Goal: Task Accomplishment & Management: Manage account settings

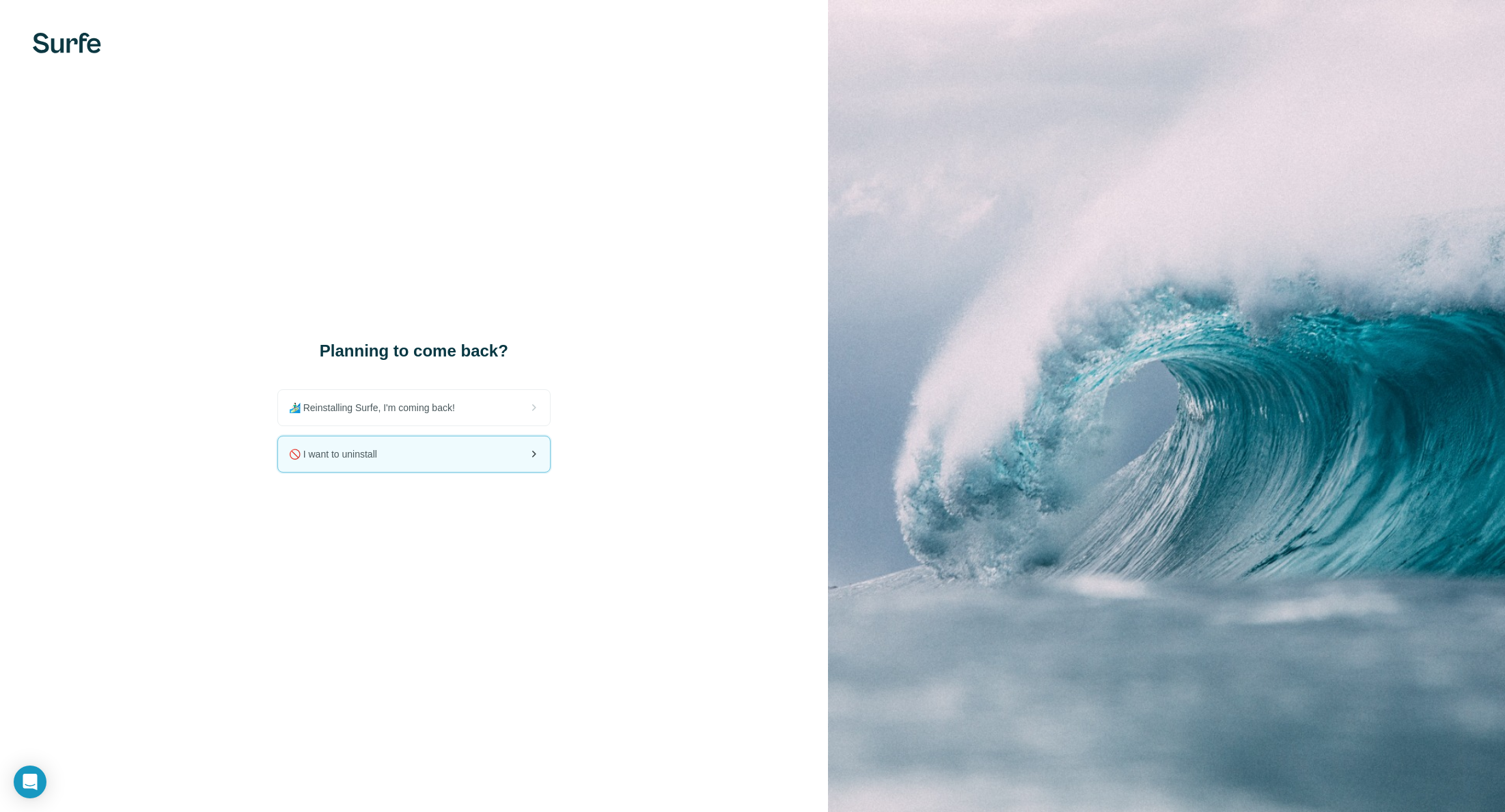
click at [472, 458] on div "🚫 I want to uninstall" at bounding box center [414, 455] width 272 height 36
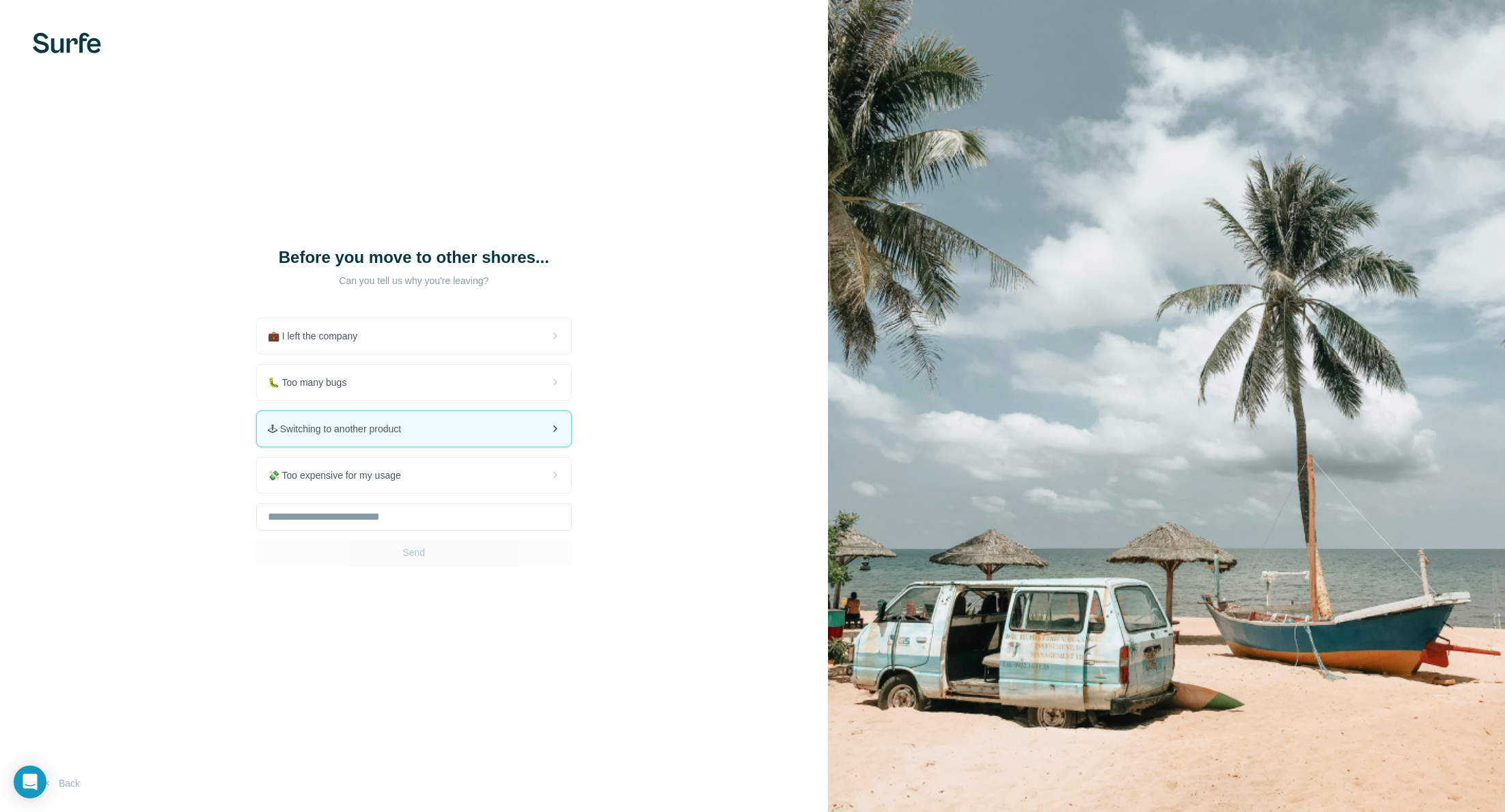
click at [430, 420] on div "🕹 Switching to another product" at bounding box center [414, 429] width 314 height 36
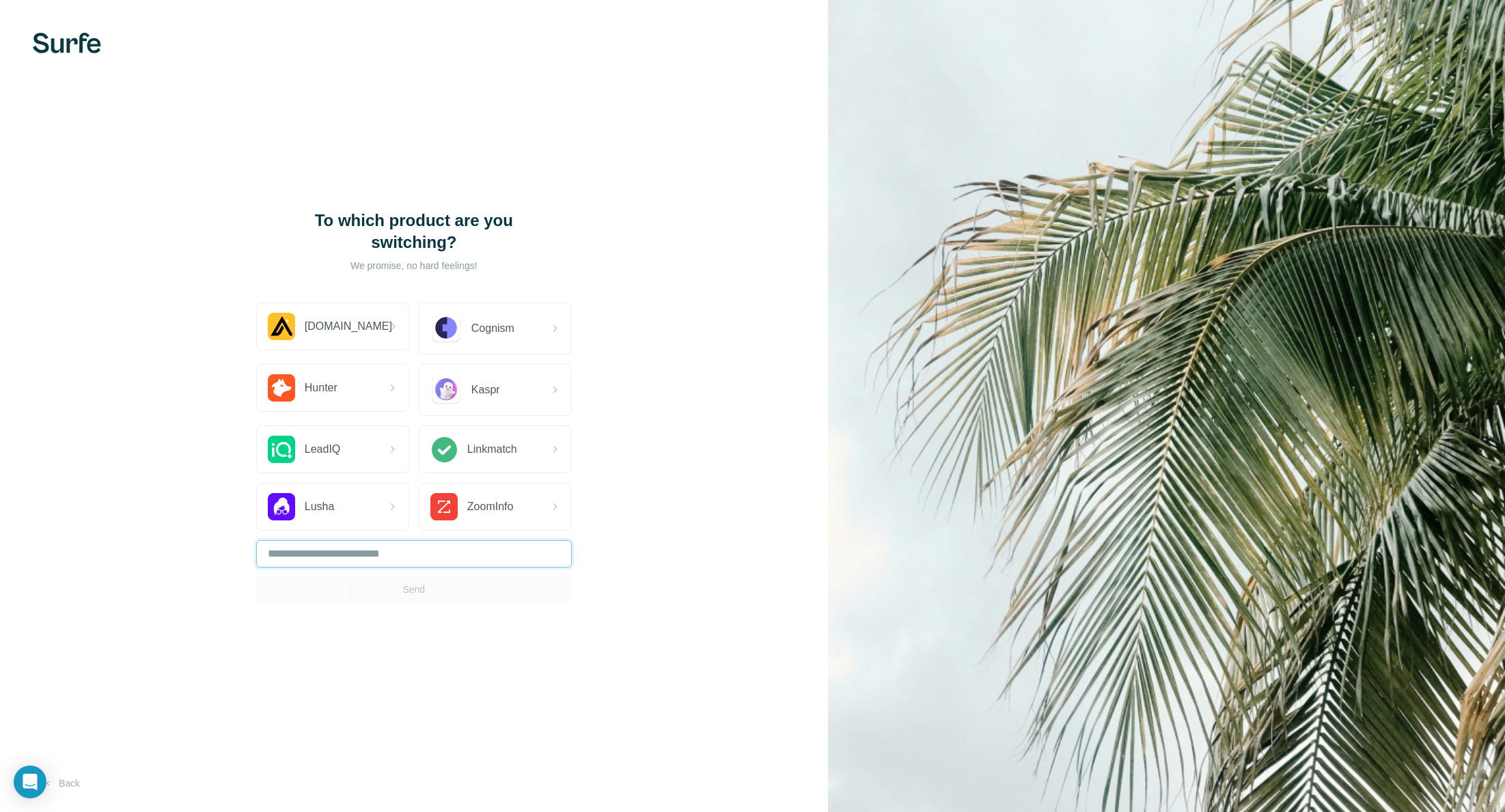
click at [399, 555] on input "text" at bounding box center [414, 554] width 316 height 27
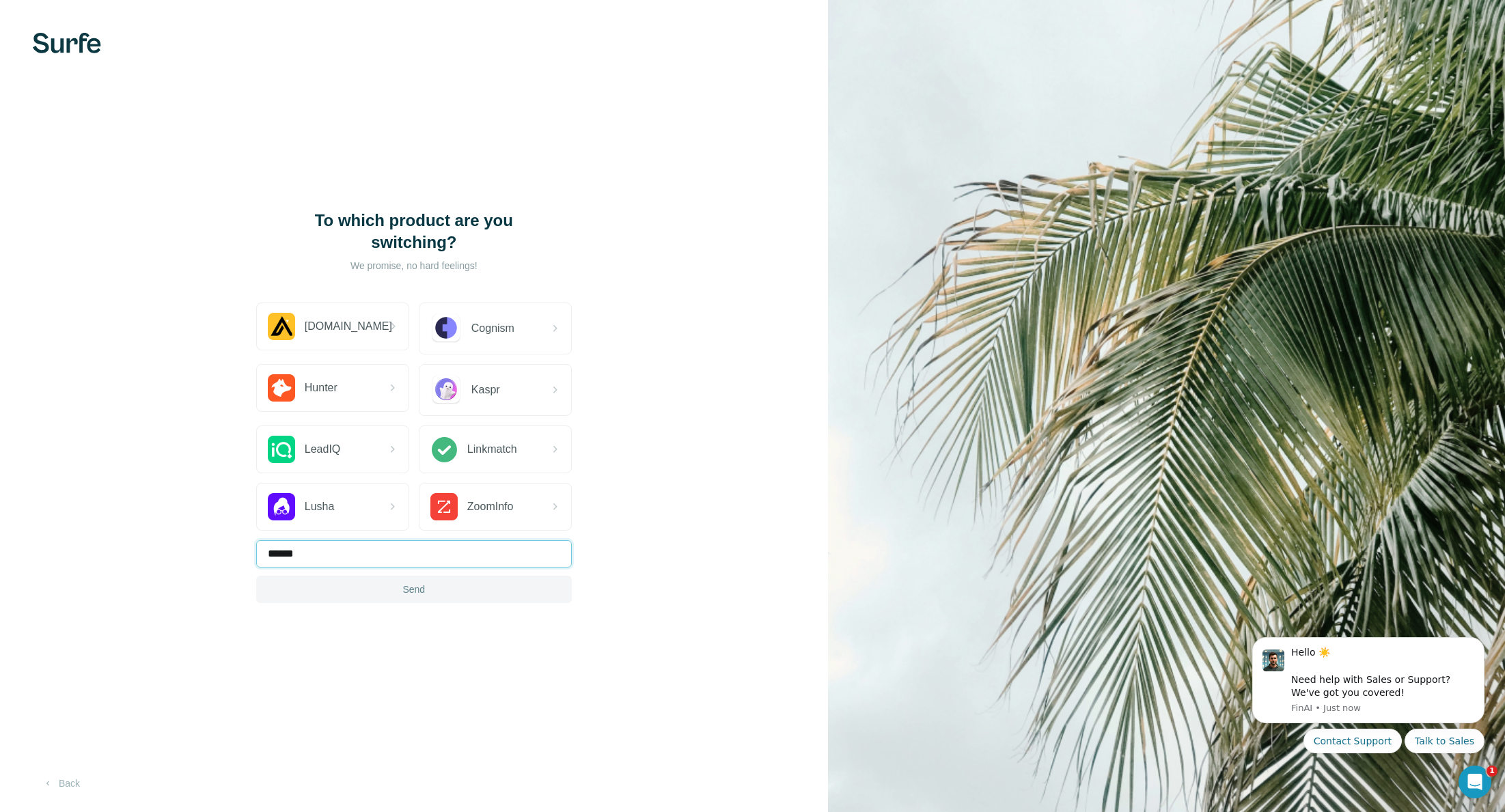
type input "******"
click at [416, 593] on span "Send" at bounding box center [414, 589] width 23 height 13
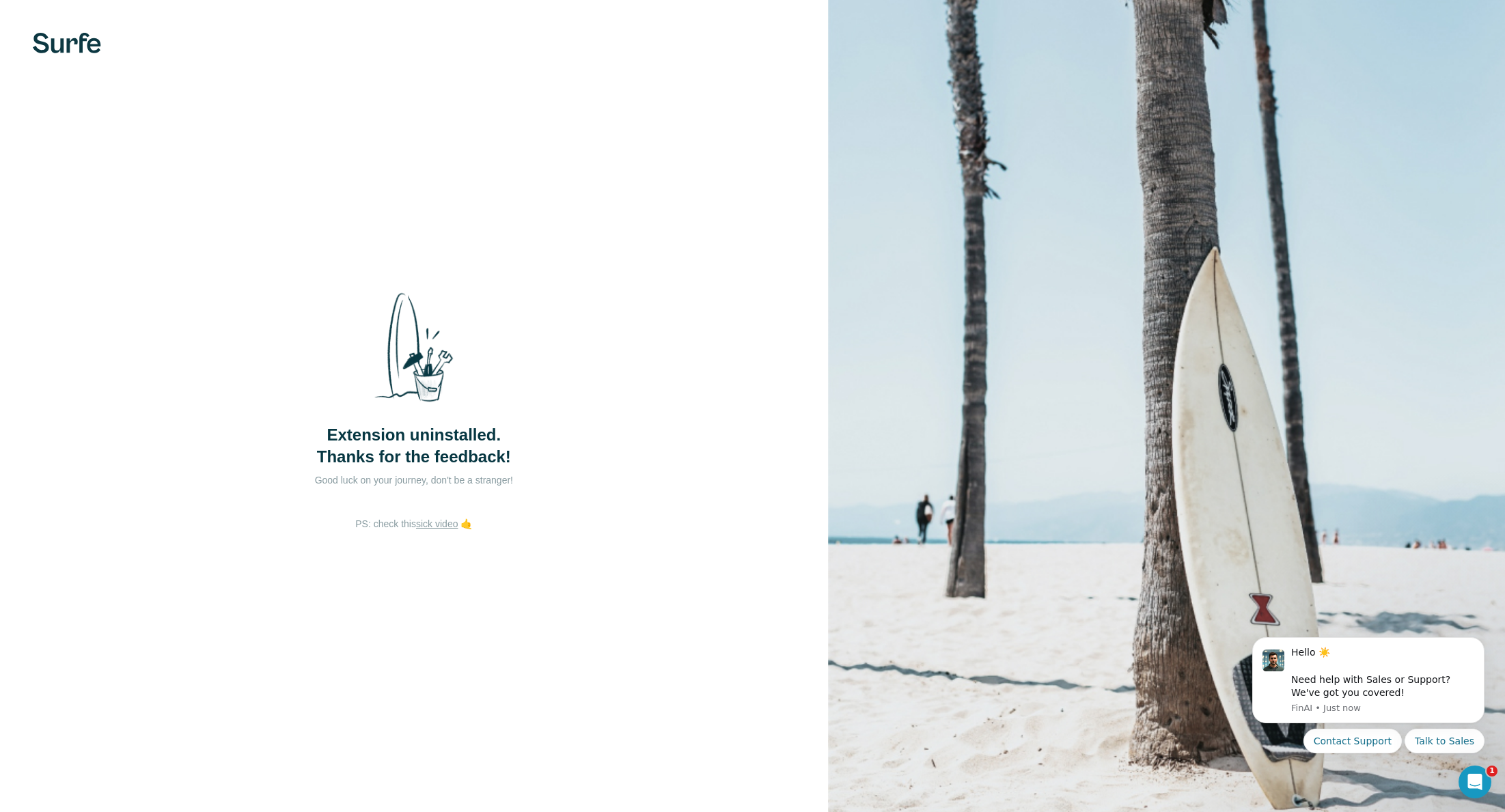
click at [78, 43] on img at bounding box center [67, 43] width 68 height 21
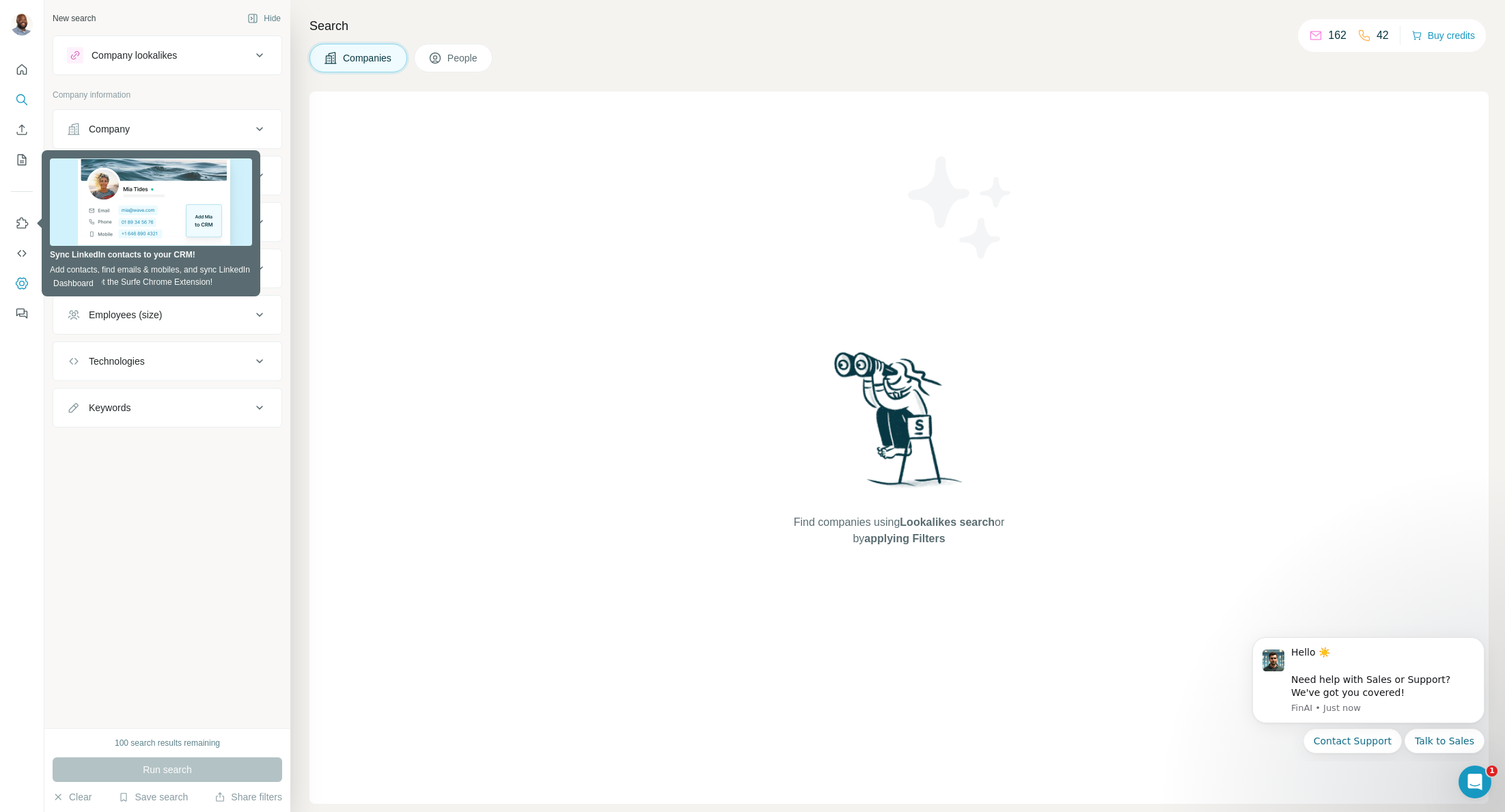
click at [21, 289] on icon "Dashboard" at bounding box center [22, 284] width 13 height 13
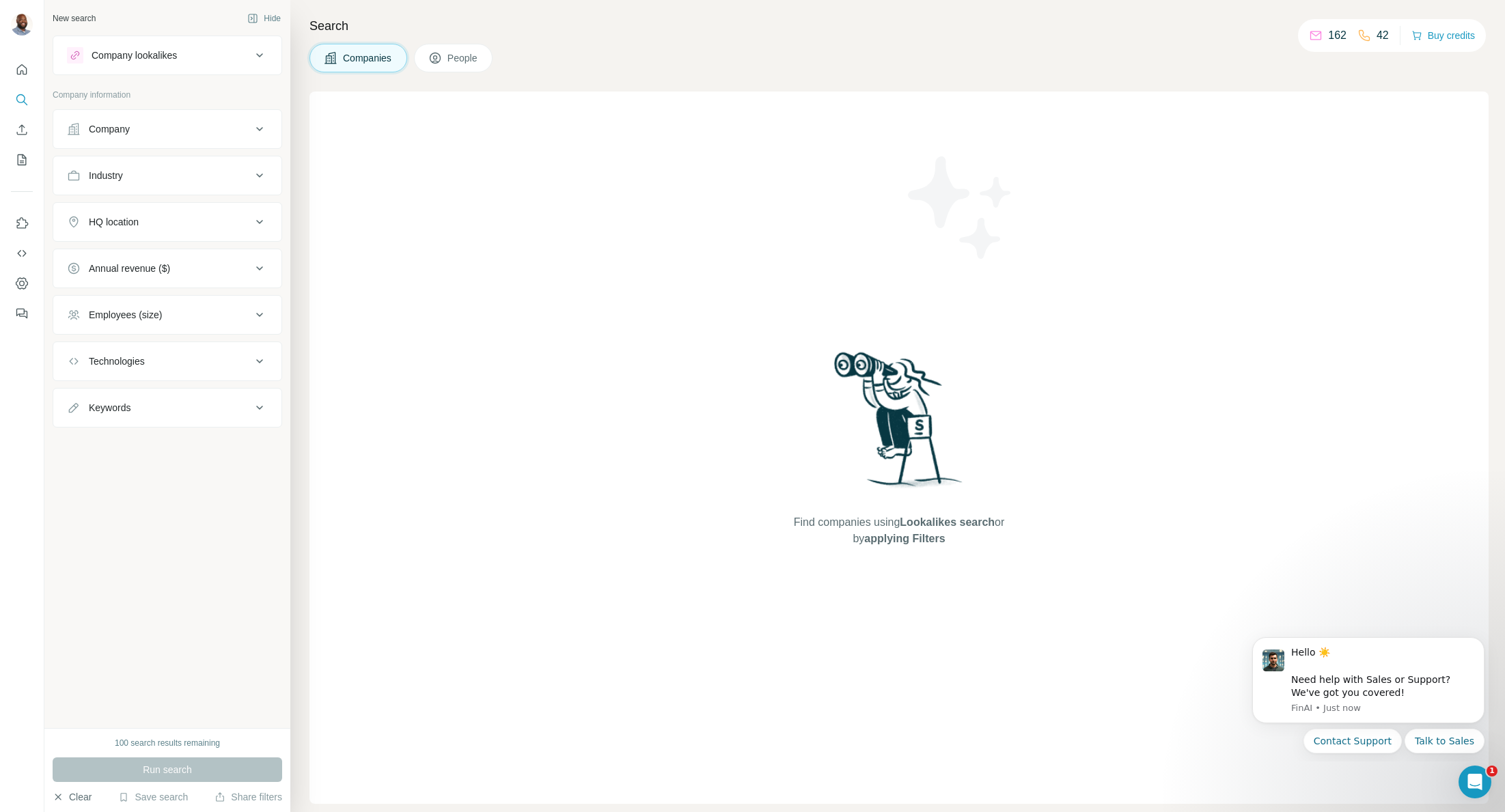
click at [80, 797] on button "Clear" at bounding box center [72, 797] width 39 height 13
click at [30, 289] on button "Dashboard" at bounding box center [22, 284] width 22 height 25
